Goal: Browse casually: Explore the website without a specific task or goal

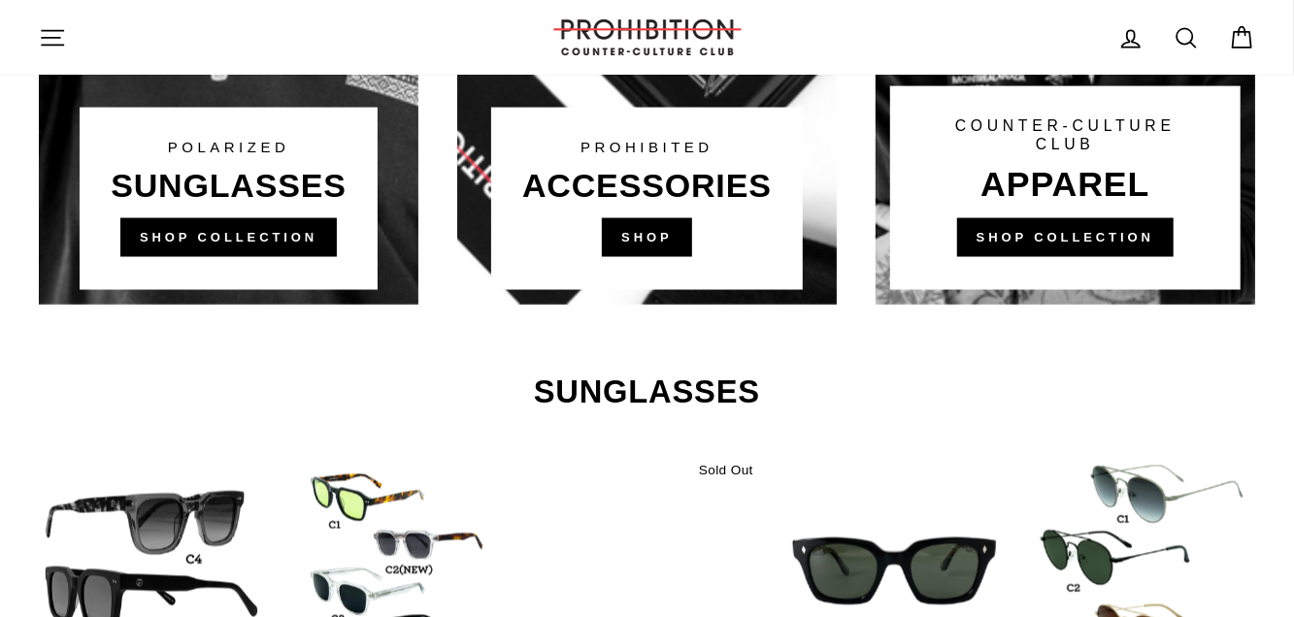
scroll to position [1359, 0]
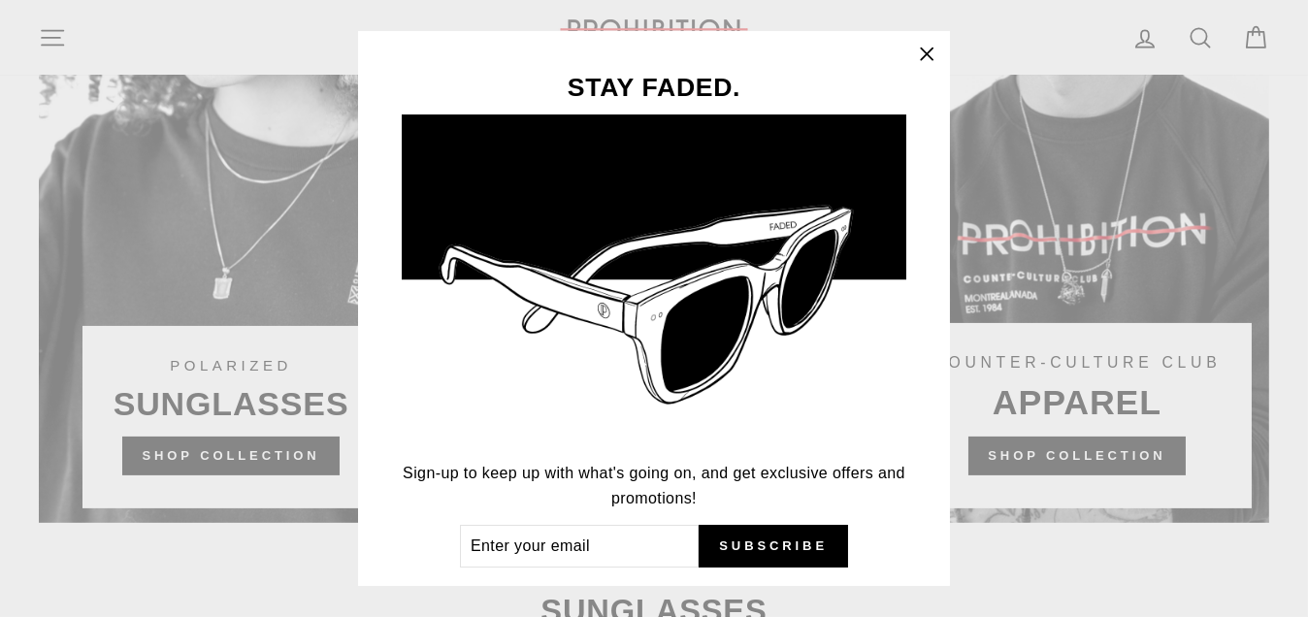
click at [934, 49] on icon "button" at bounding box center [926, 54] width 27 height 27
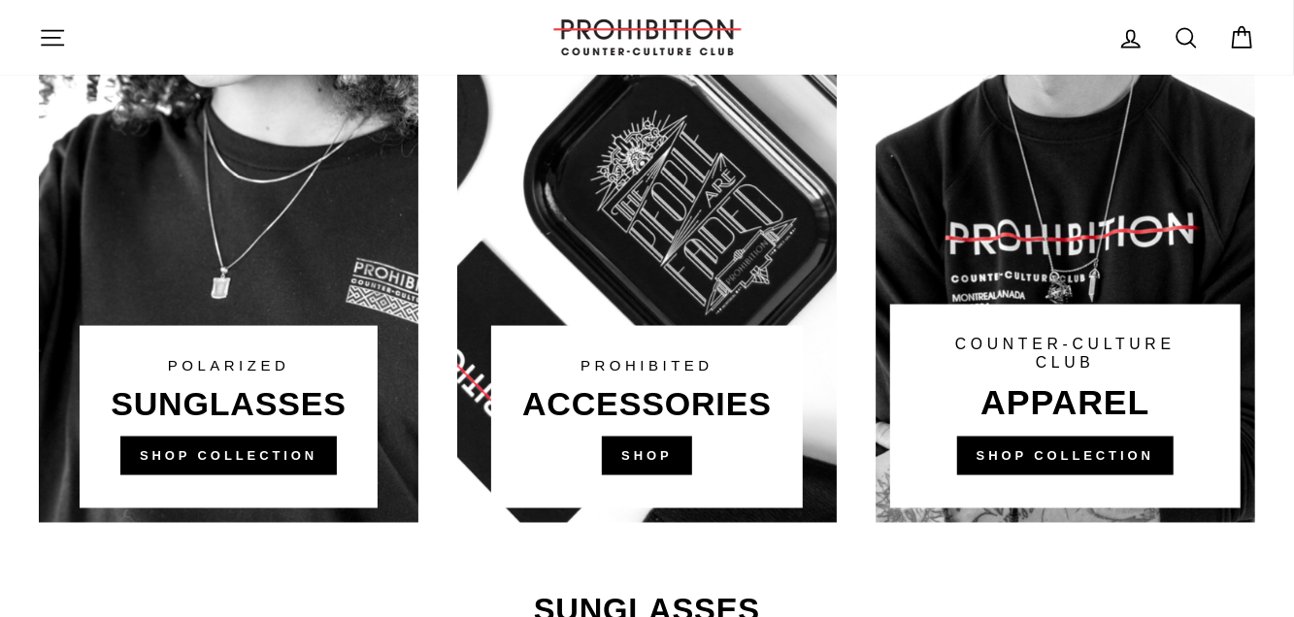
click at [680, 463] on link at bounding box center [646, 154] width 379 height 737
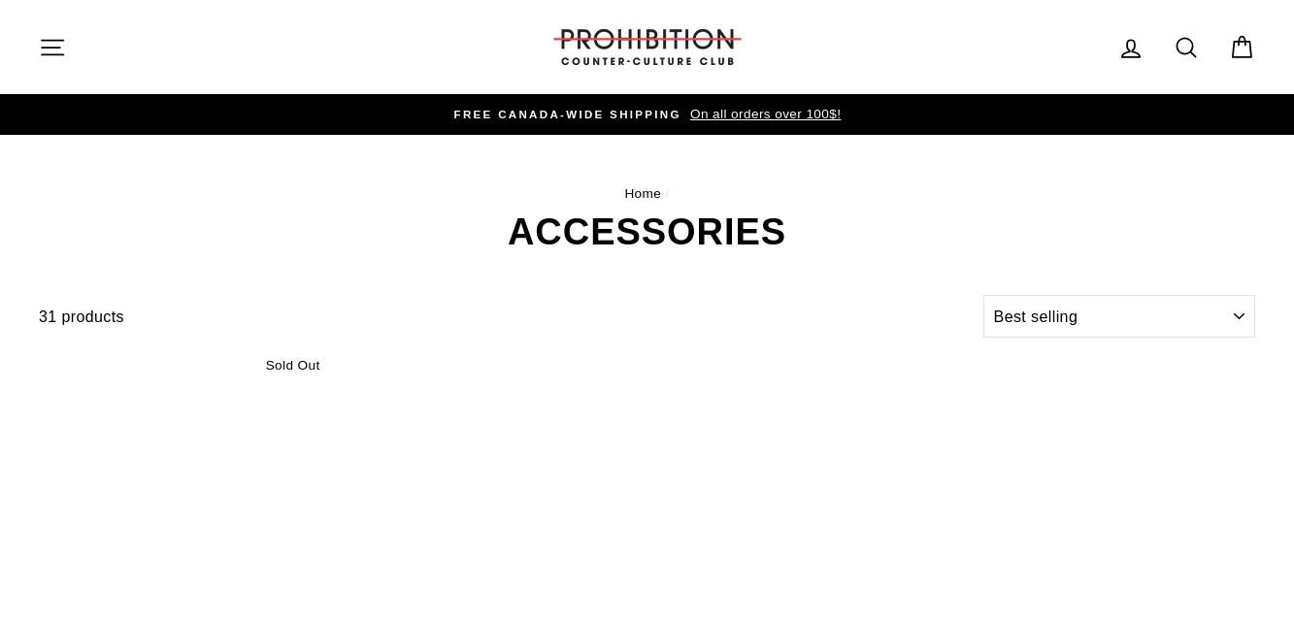
select select "best-selling"
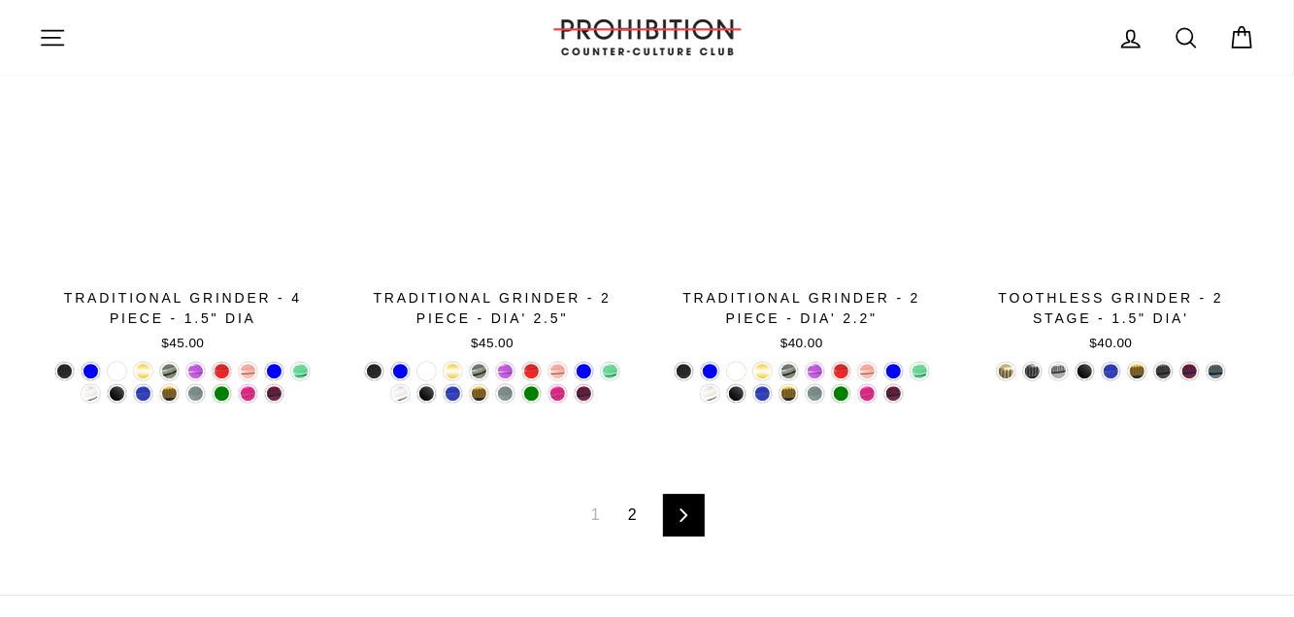
scroll to position [3269, 0]
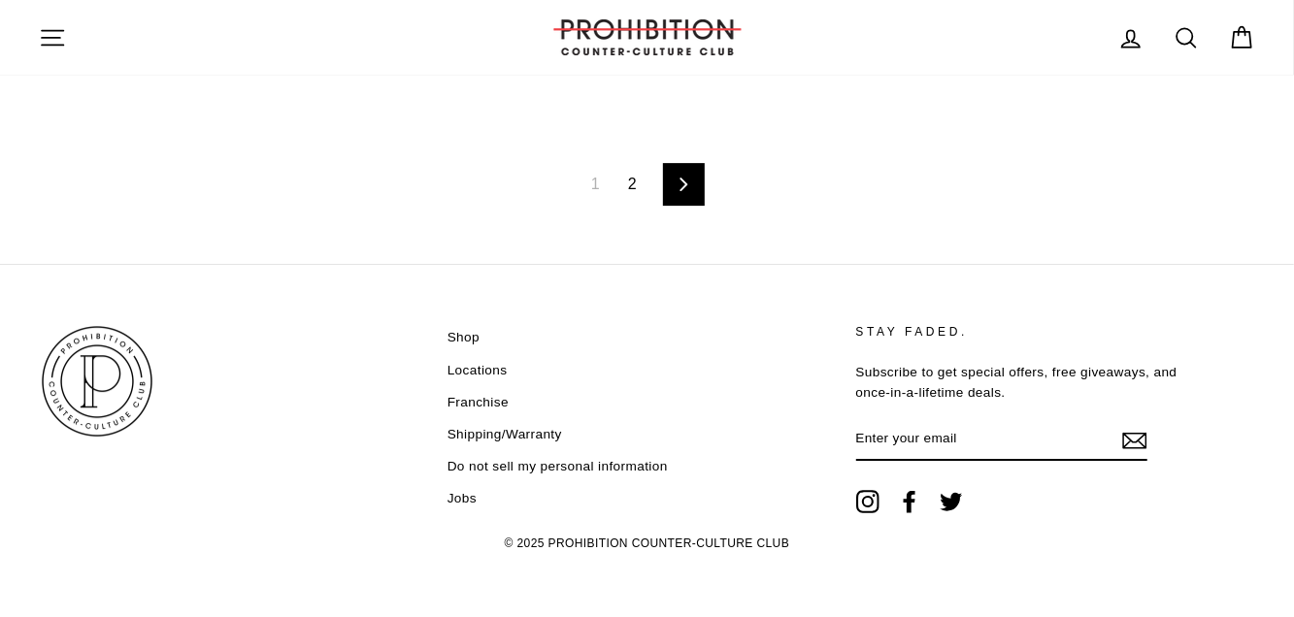
click at [694, 173] on link "Next" at bounding box center [684, 184] width 42 height 43
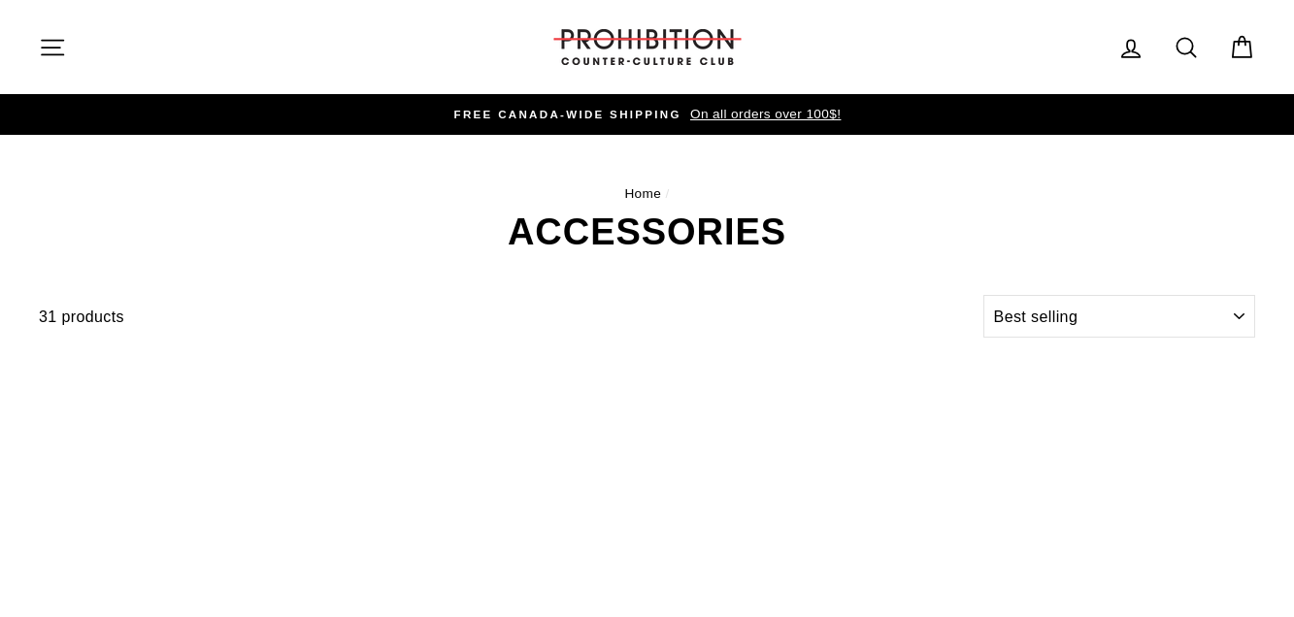
select select "best-selling"
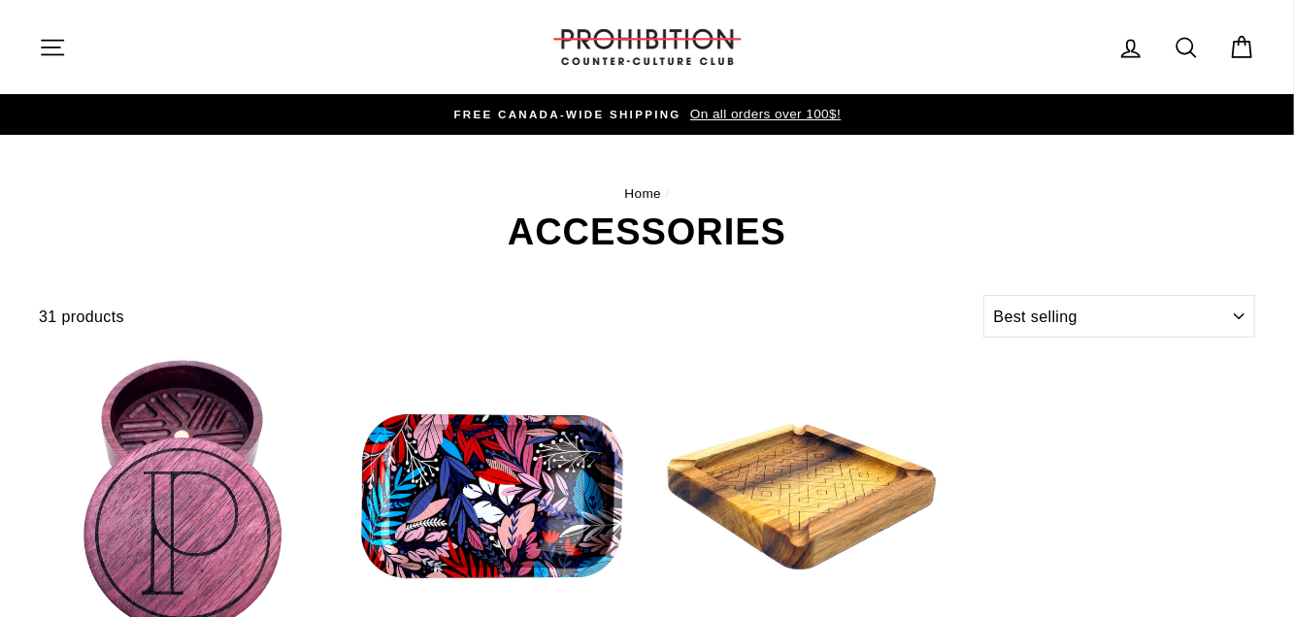
click at [50, 46] on icon "button" at bounding box center [52, 47] width 27 height 27
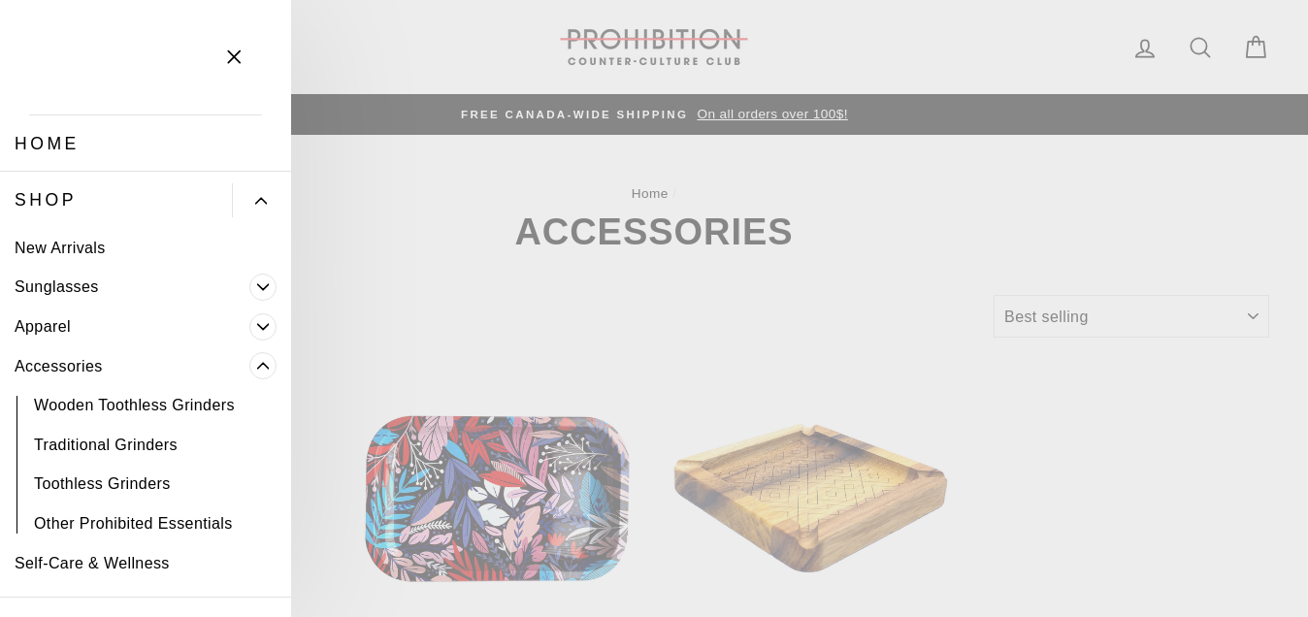
click at [73, 282] on link "Sunglasses" at bounding box center [124, 288] width 249 height 40
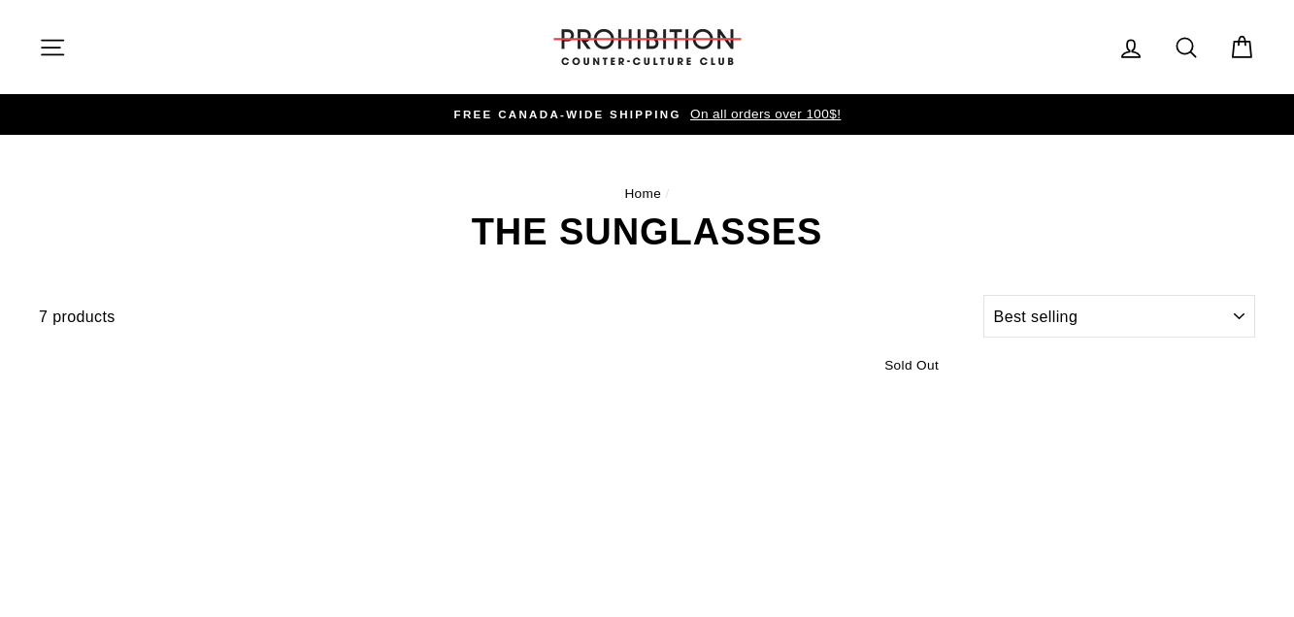
select select "best-selling"
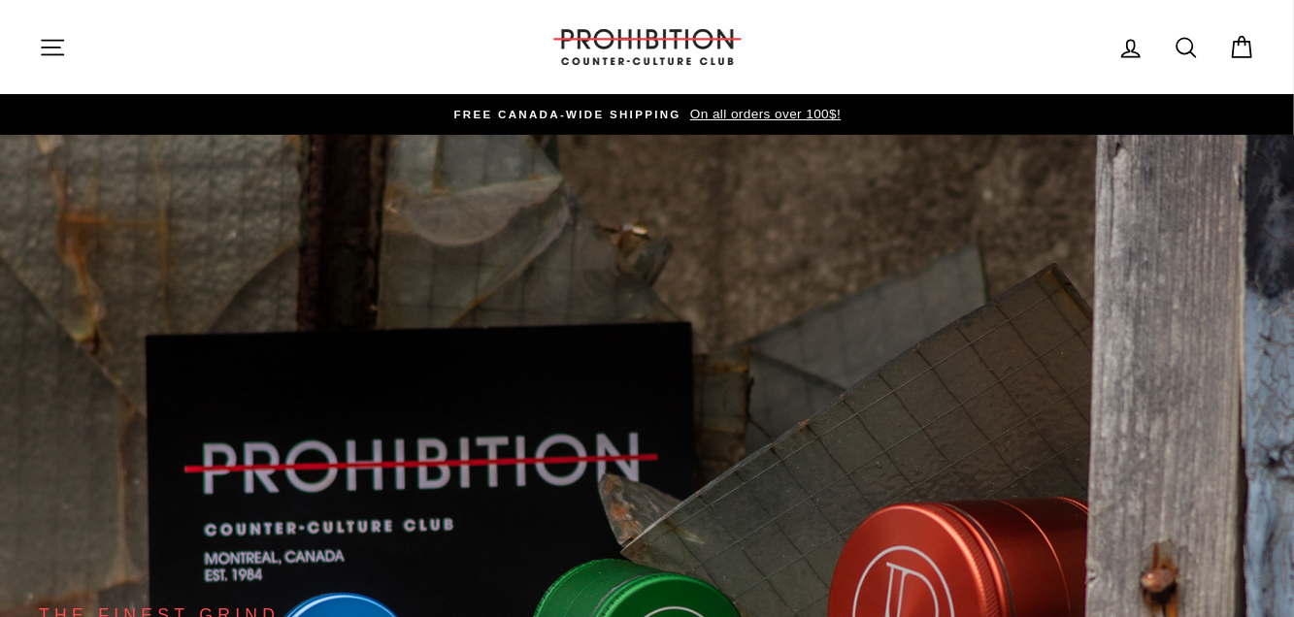
click at [39, 51] on icon "button" at bounding box center [52, 47] width 27 height 27
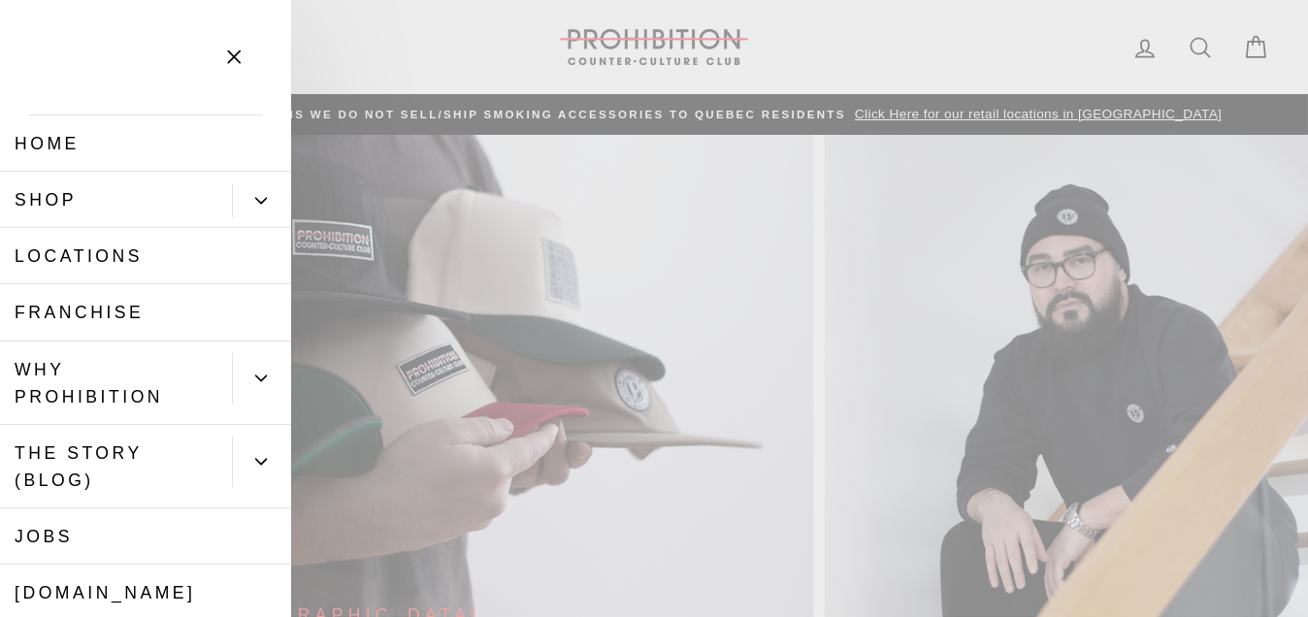
click at [255, 203] on icon "Primary" at bounding box center [261, 201] width 12 height 12
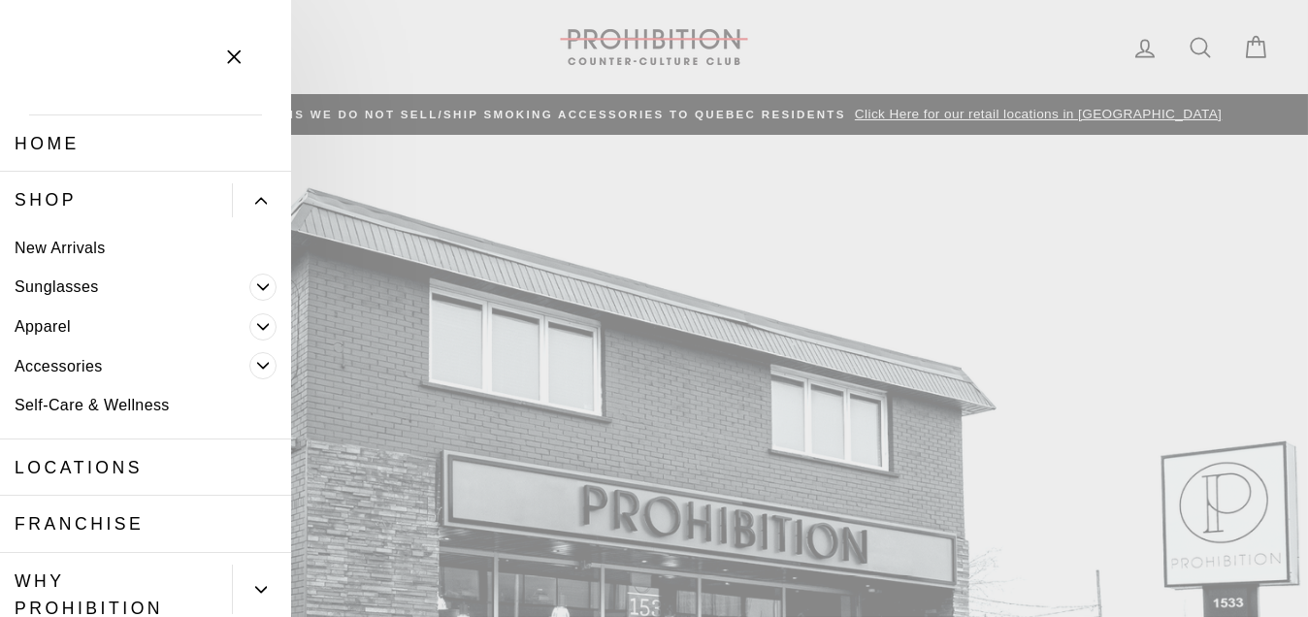
click at [255, 203] on icon "Primary" at bounding box center [261, 201] width 12 height 12
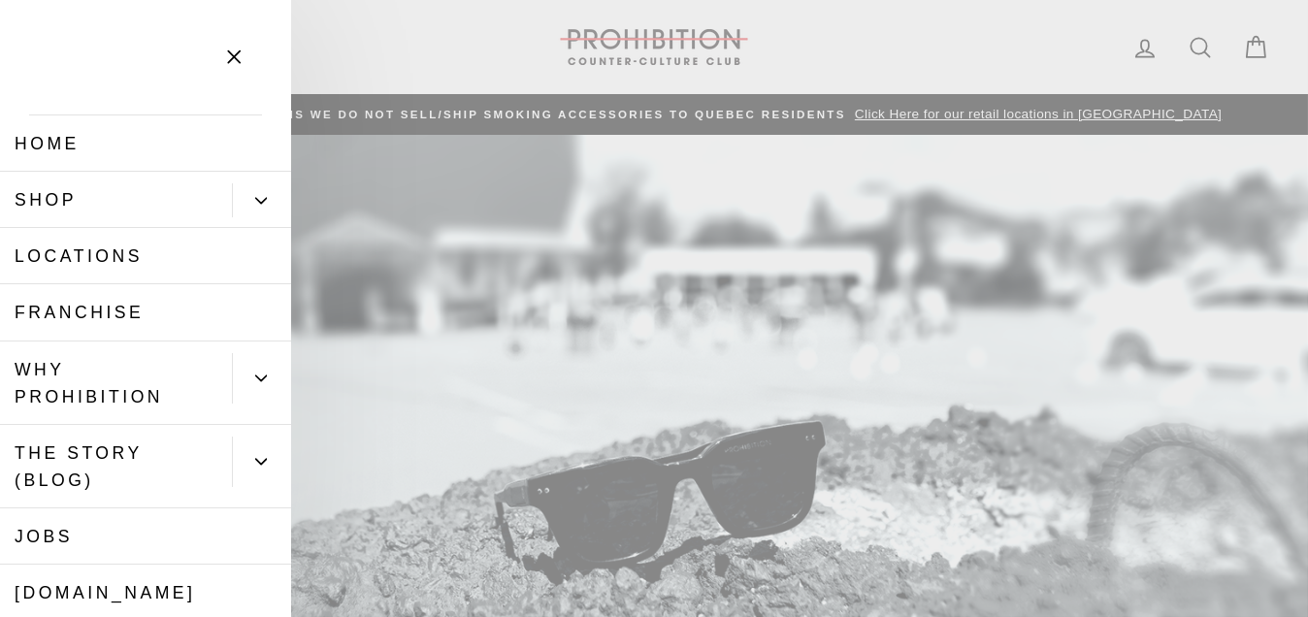
click at [49, 186] on link "Shop" at bounding box center [116, 200] width 232 height 56
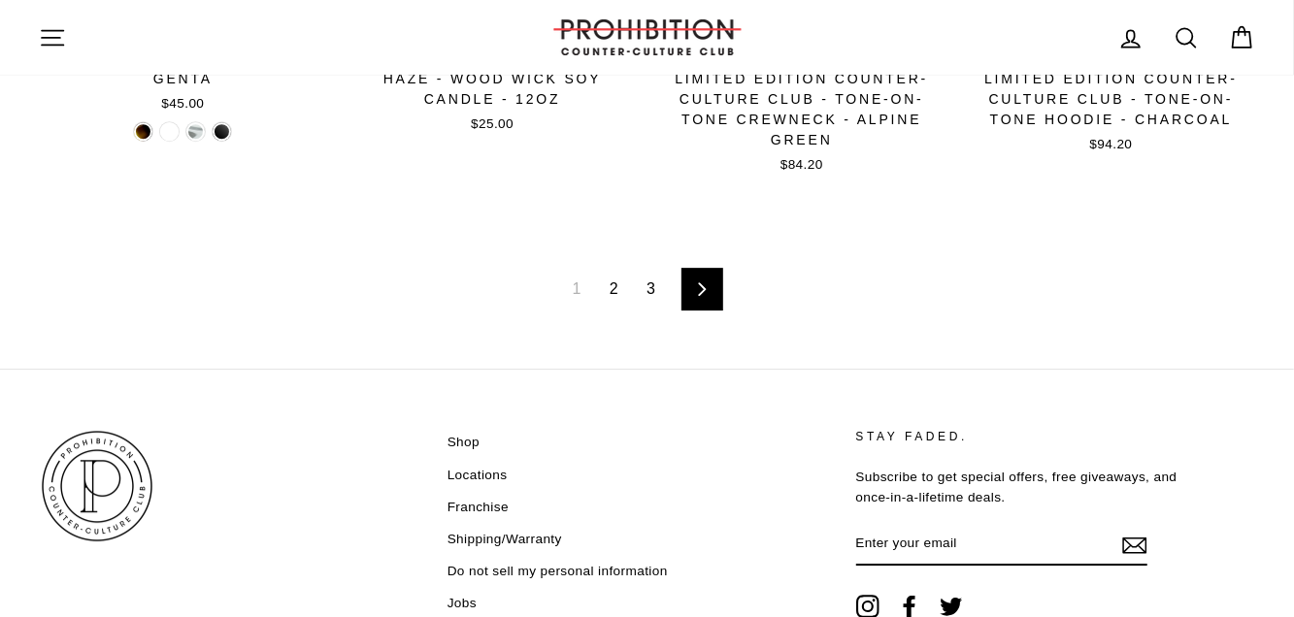
scroll to position [3196, 0]
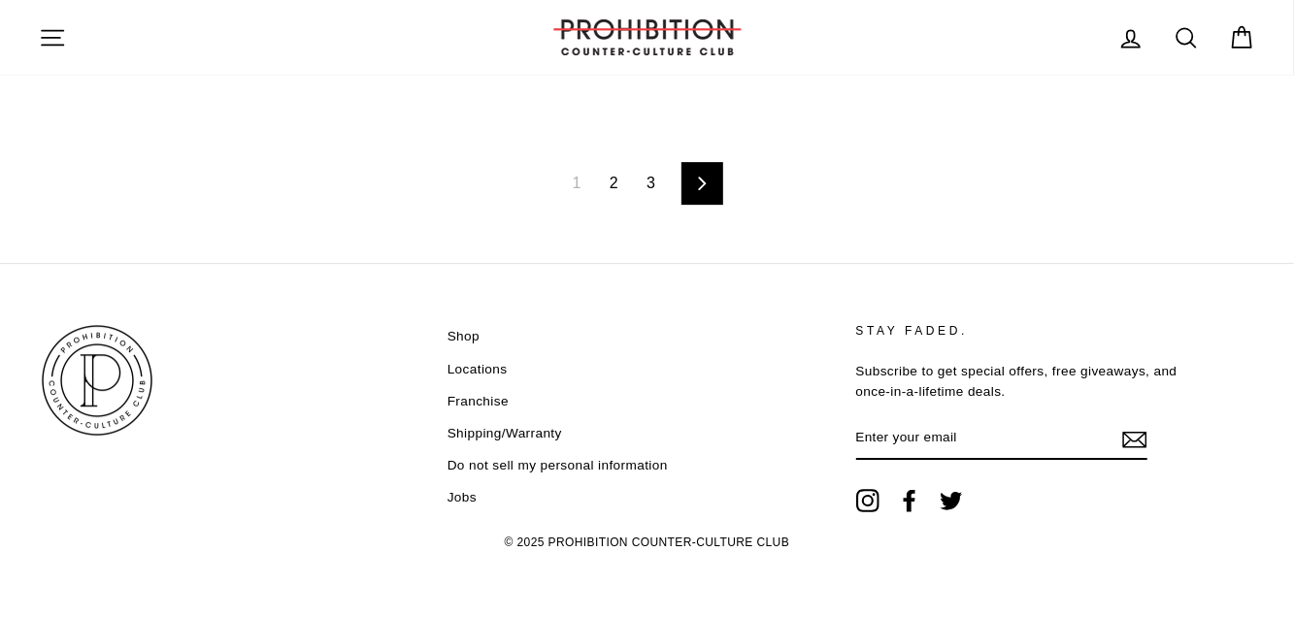
click at [604, 189] on link "2" at bounding box center [614, 183] width 32 height 31
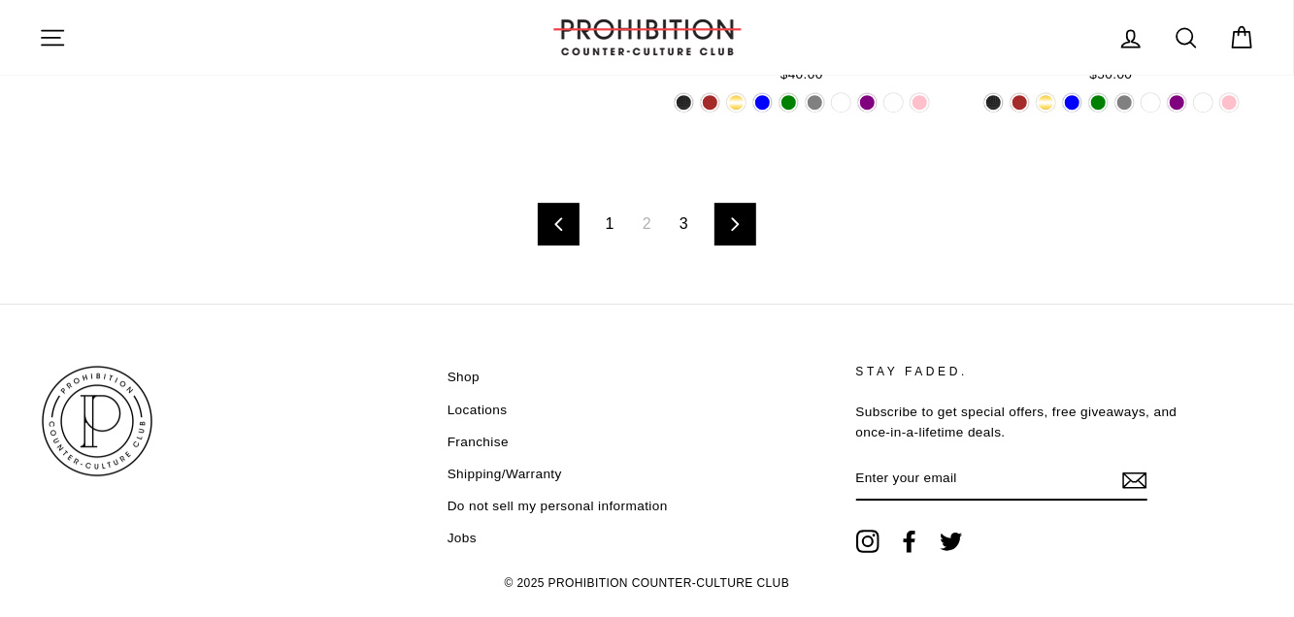
scroll to position [3192, 0]
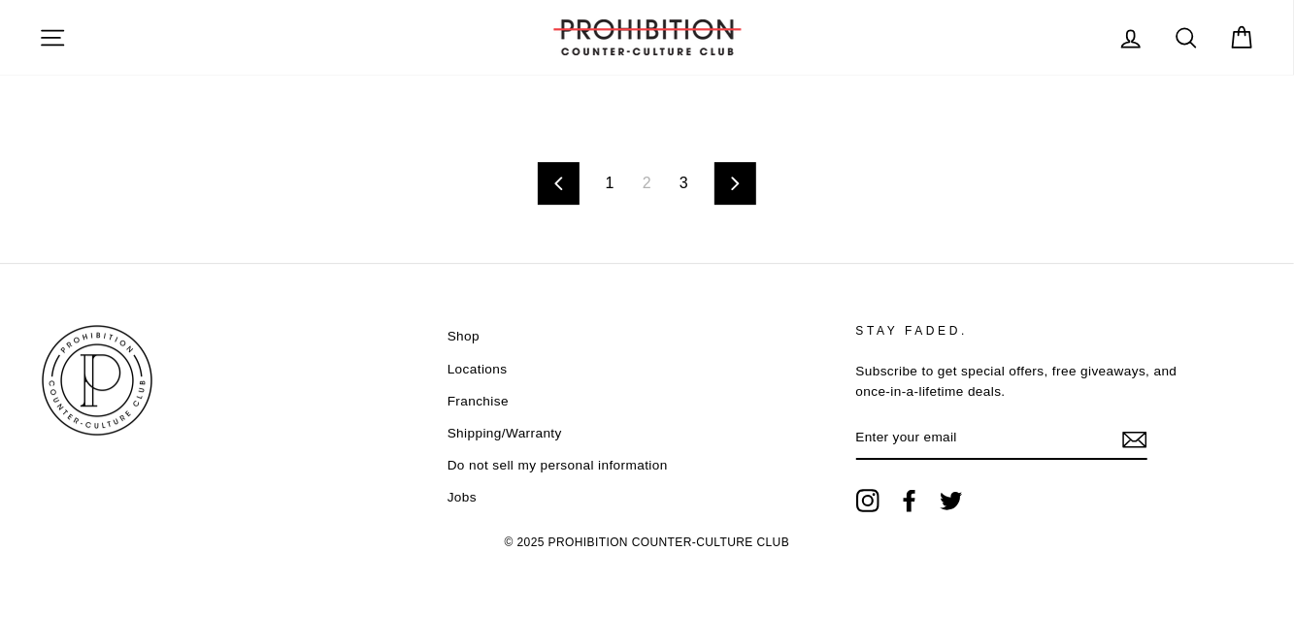
click at [682, 173] on link "3" at bounding box center [684, 183] width 32 height 31
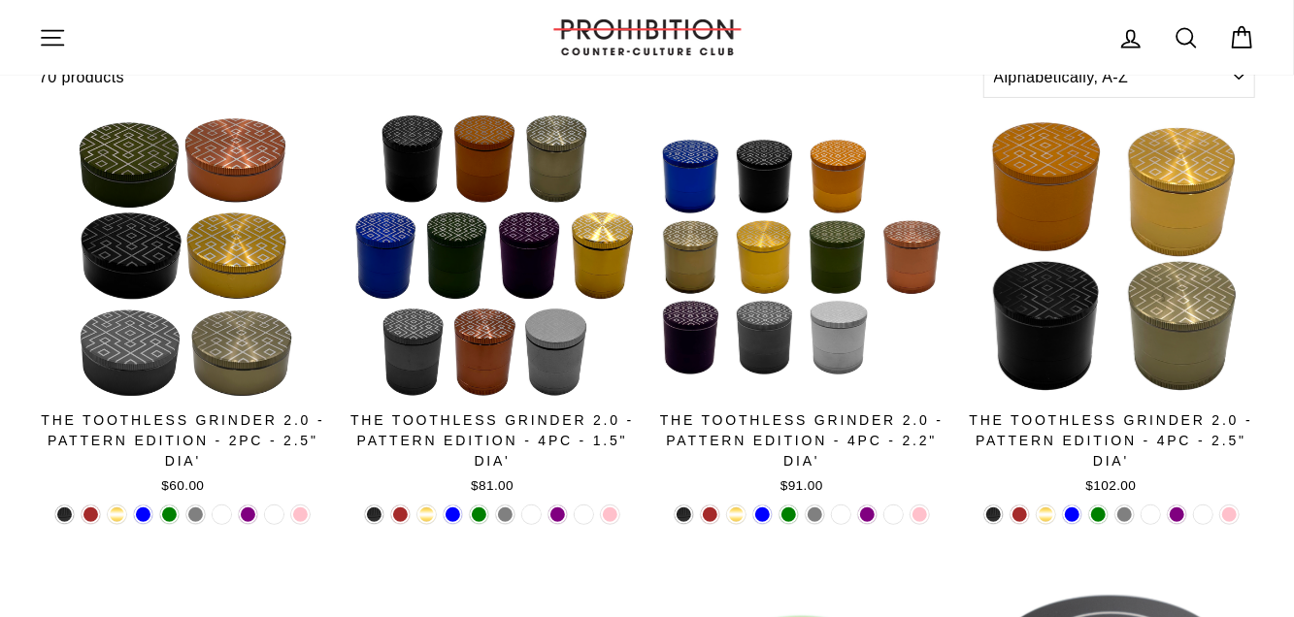
scroll to position [228, 0]
